Goal: Find specific page/section: Find specific page/section

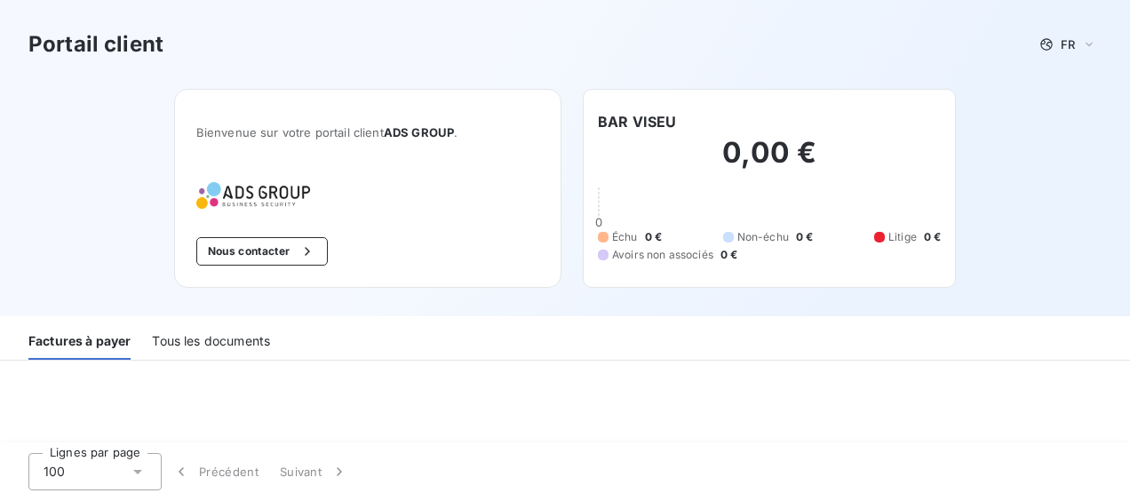
click at [238, 343] on div "Tous les documents" at bounding box center [211, 340] width 118 height 37
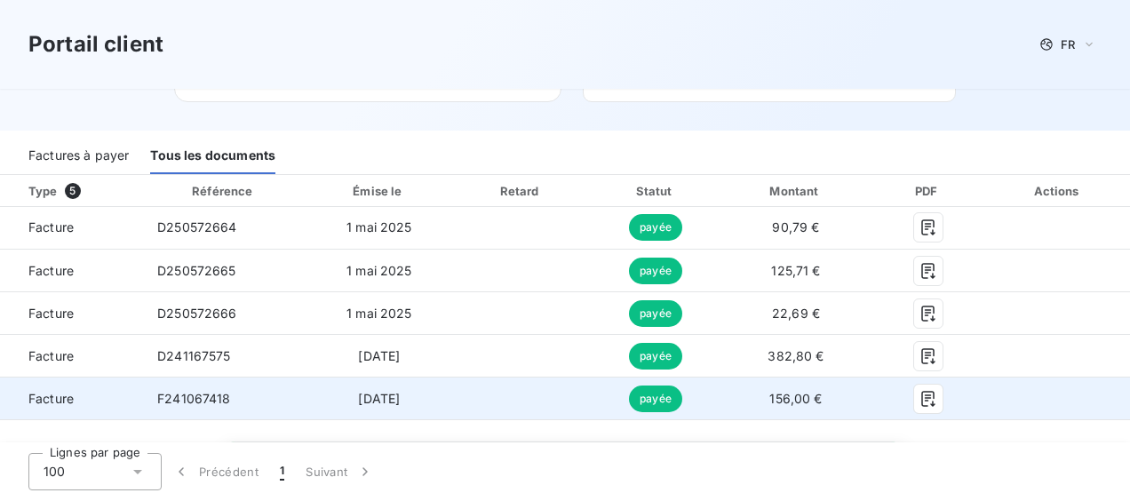
scroll to position [223, 0]
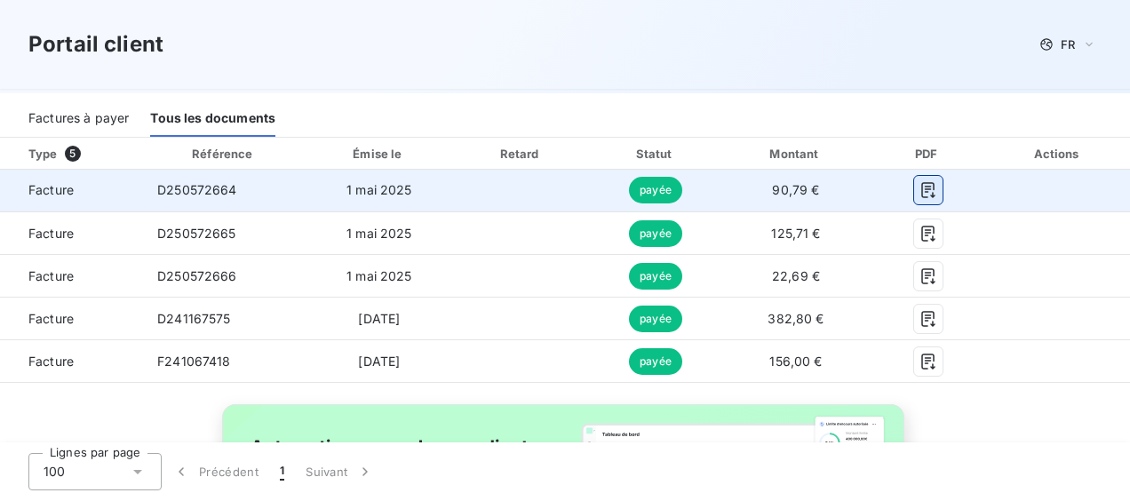
click at [919, 187] on icon "button" at bounding box center [928, 190] width 18 height 18
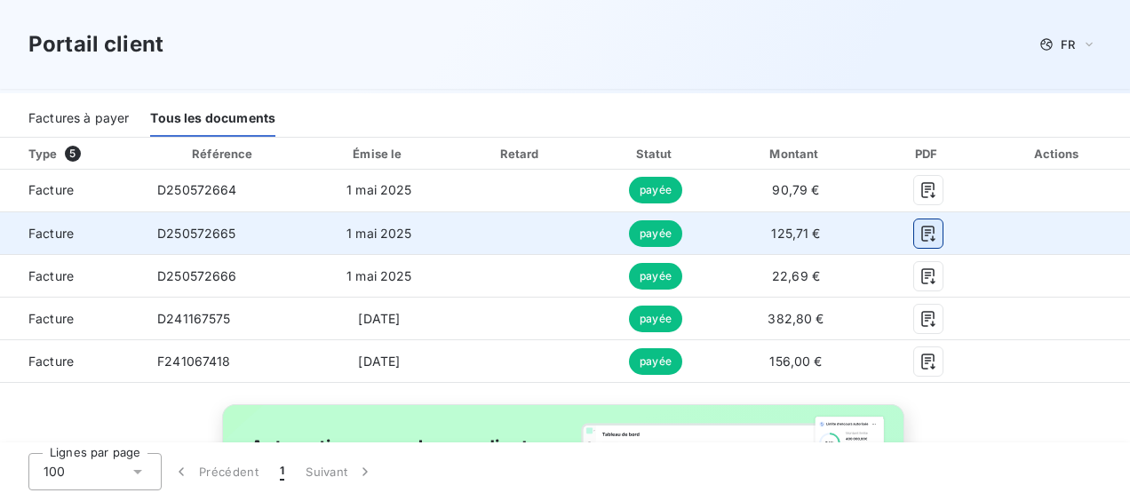
click at [914, 242] on button "button" at bounding box center [928, 233] width 28 height 28
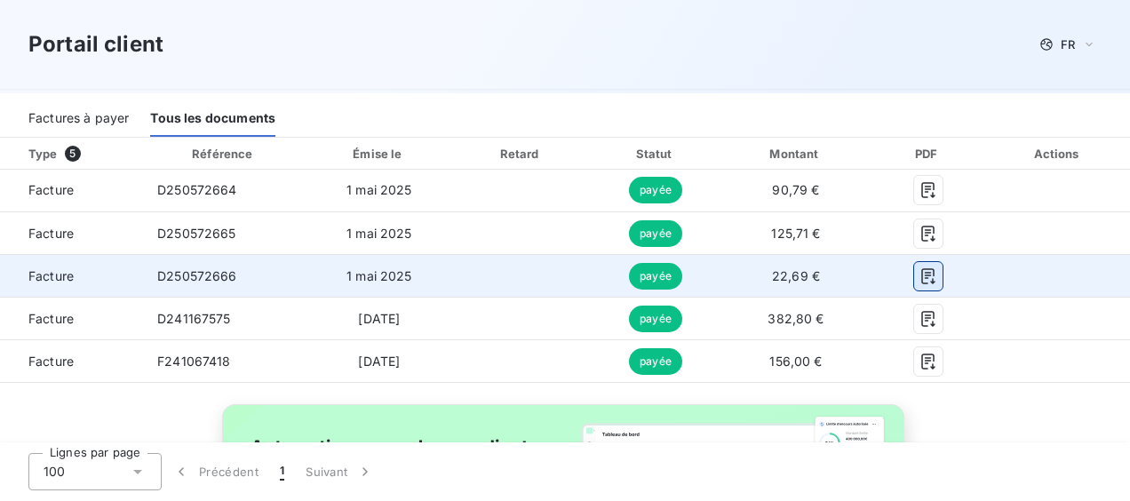
click at [919, 279] on icon "button" at bounding box center [928, 276] width 18 height 18
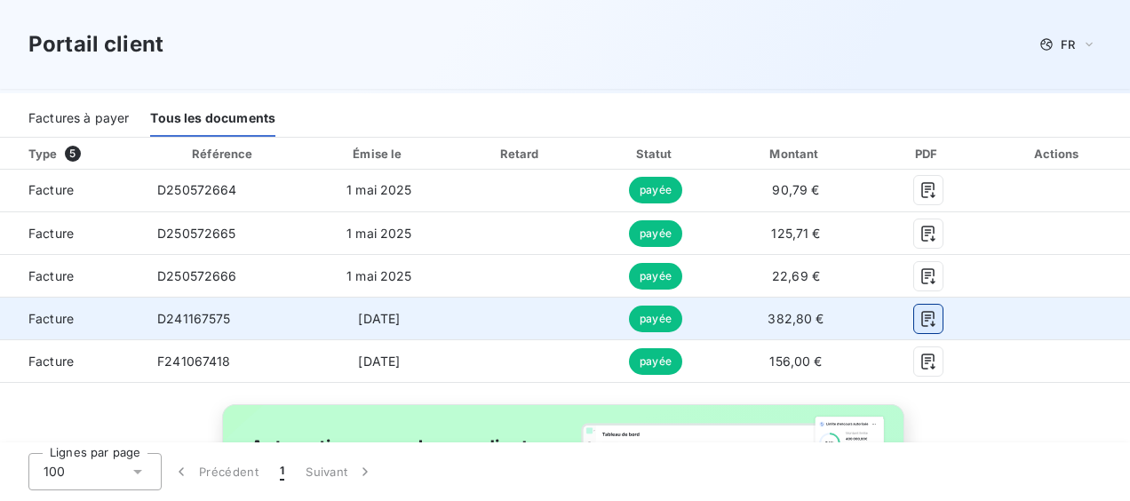
click at [919, 326] on icon "button" at bounding box center [928, 319] width 18 height 18
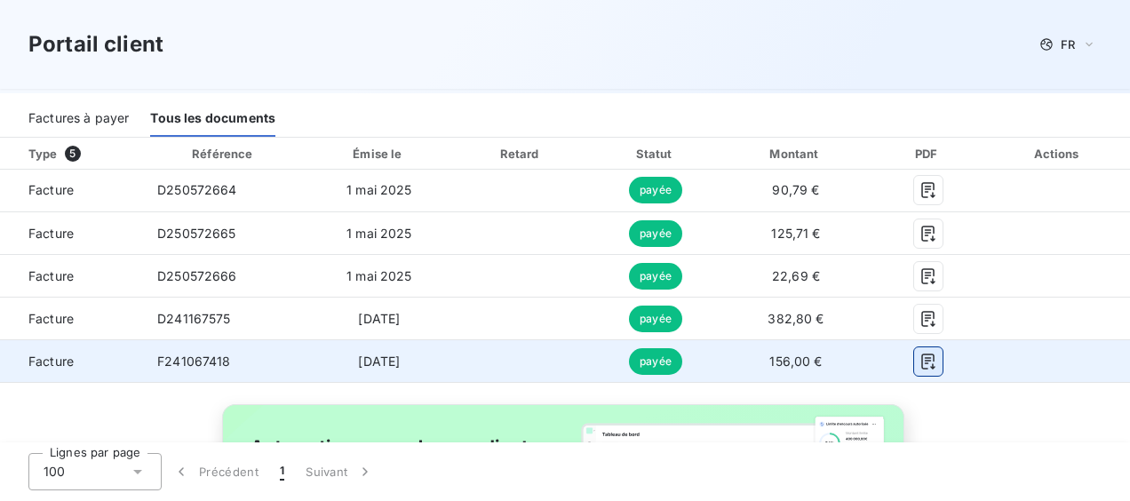
click at [914, 361] on button "button" at bounding box center [928, 361] width 28 height 28
